Goal: Task Accomplishment & Management: Manage account settings

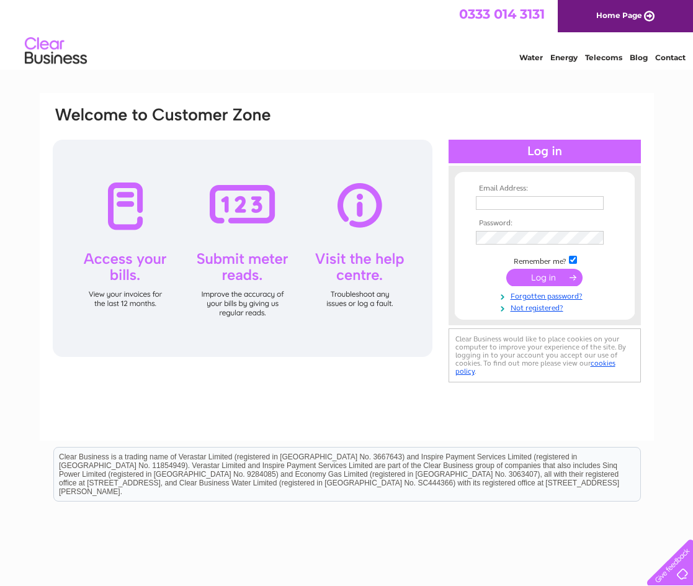
drag, startPoint x: 508, startPoint y: 215, endPoint x: 507, endPoint y: 206, distance: 8.7
click at [508, 214] on td at bounding box center [545, 216] width 144 height 6
click at [507, 206] on input "text" at bounding box center [540, 203] width 129 height 15
click at [514, 205] on input "text" at bounding box center [540, 203] width 129 height 15
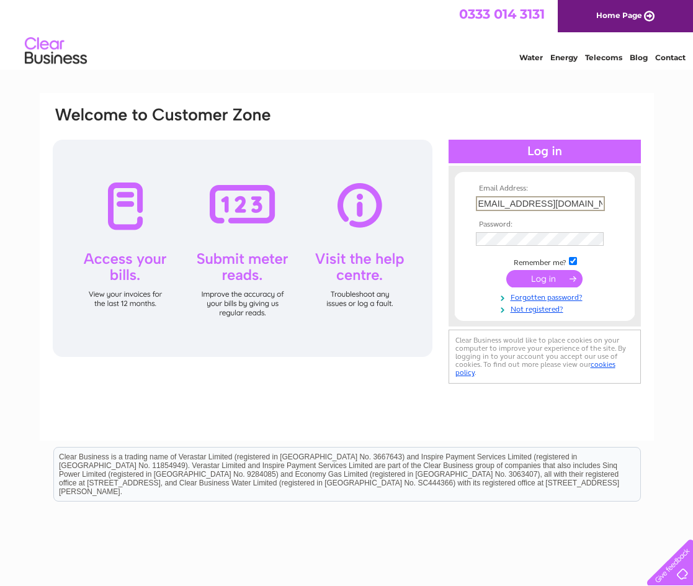
type input "accounts@designbymoon.co.uk"
click at [506, 270] on input "submit" at bounding box center [544, 278] width 76 height 17
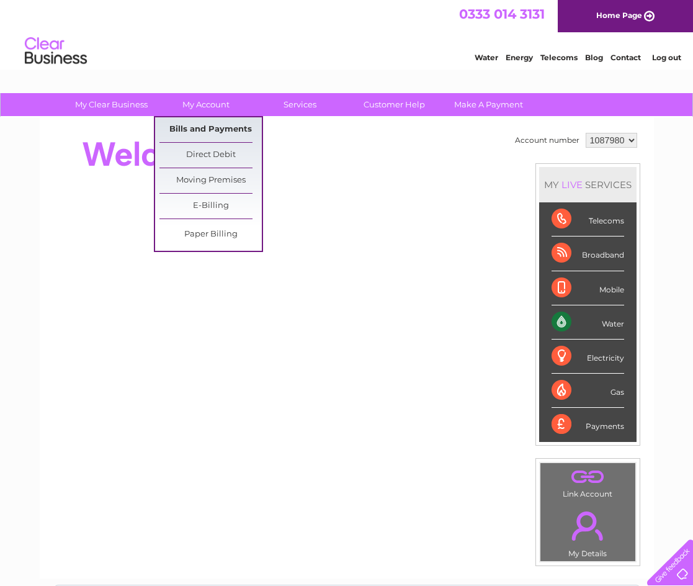
click at [203, 125] on link "Bills and Payments" at bounding box center [210, 129] width 102 height 25
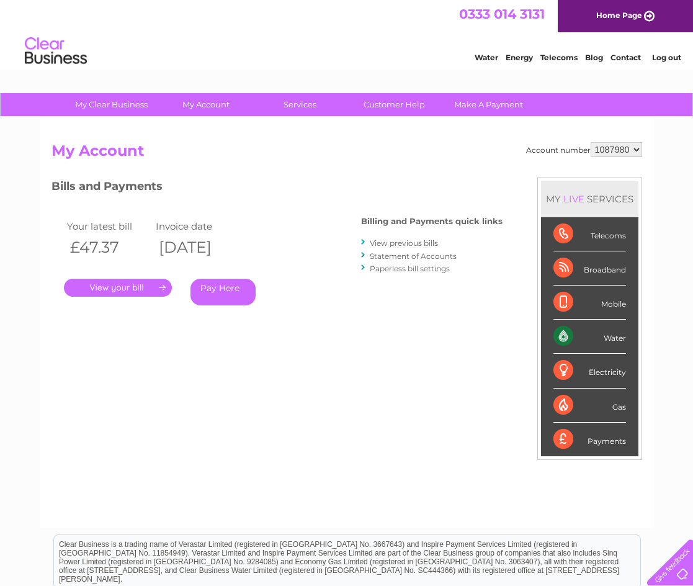
click at [391, 241] on link "View previous bills" at bounding box center [404, 242] width 68 height 9
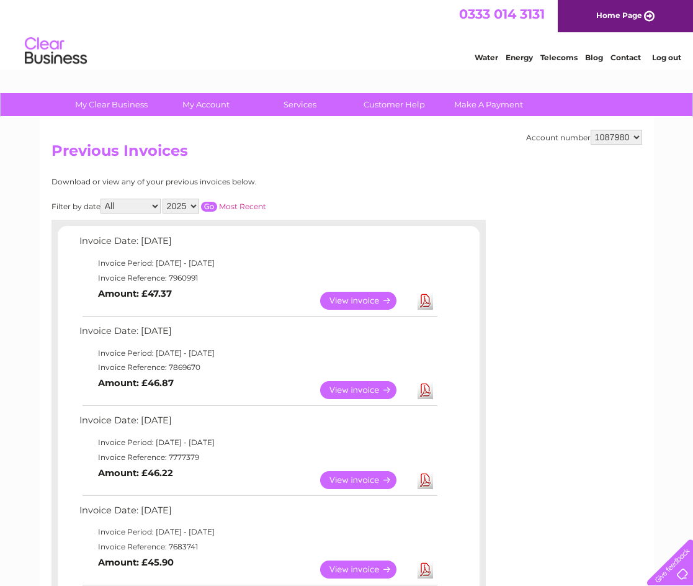
click at [180, 204] on select "2025 2024" at bounding box center [181, 205] width 37 height 15
select select "2024"
click at [164, 198] on select "2025 2024" at bounding box center [181, 205] width 37 height 15
click at [213, 207] on input "button" at bounding box center [209, 207] width 16 height 10
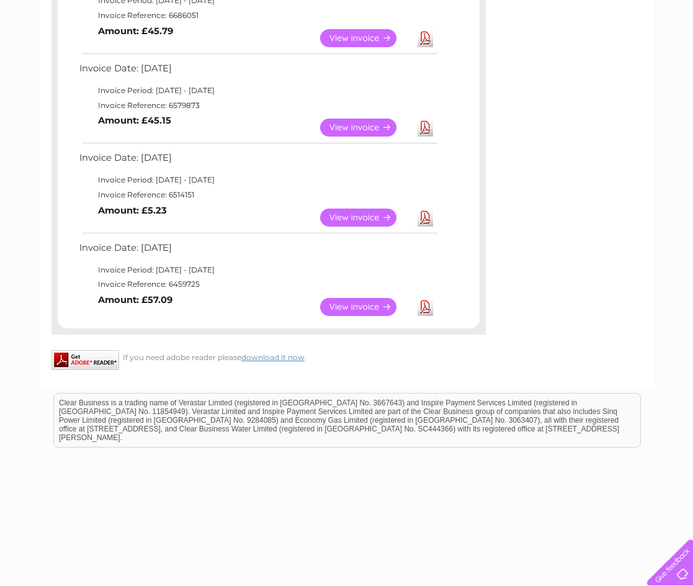
scroll to position [733, 0]
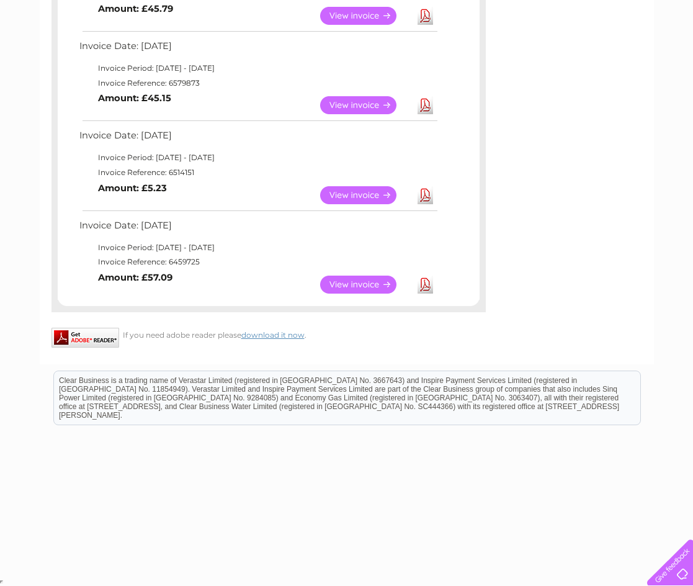
click at [359, 288] on link "View" at bounding box center [365, 284] width 91 height 18
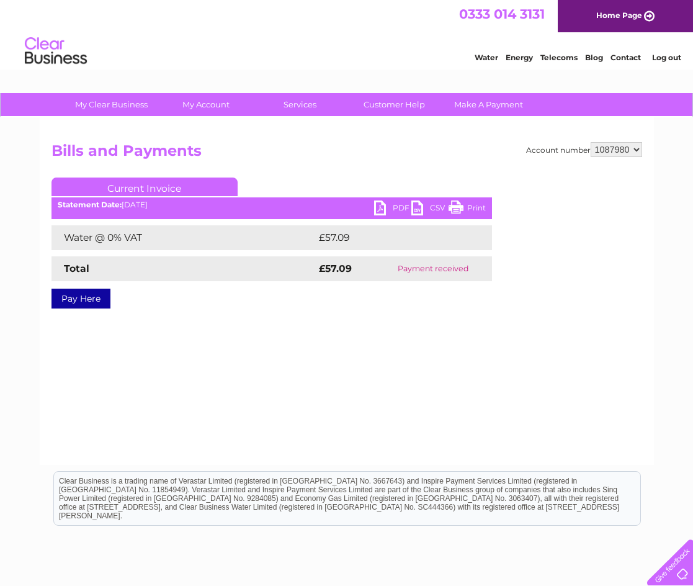
click at [381, 203] on link "PDF" at bounding box center [392, 209] width 37 height 18
click at [303, 35] on div "Water Energy Telecoms Blog Contact Log out" at bounding box center [346, 52] width 693 height 40
